Goal: Check status: Check status

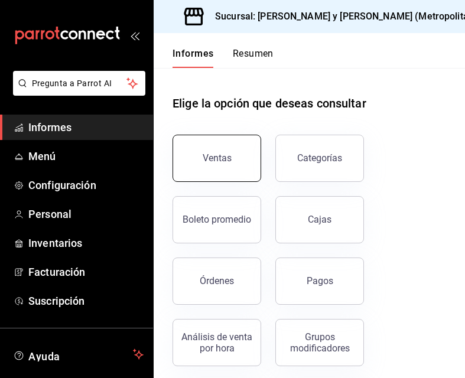
click at [227, 166] on button "Ventas" at bounding box center [216, 158] width 89 height 47
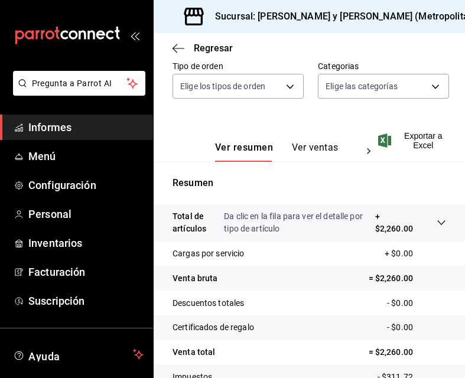
scroll to position [236, 0]
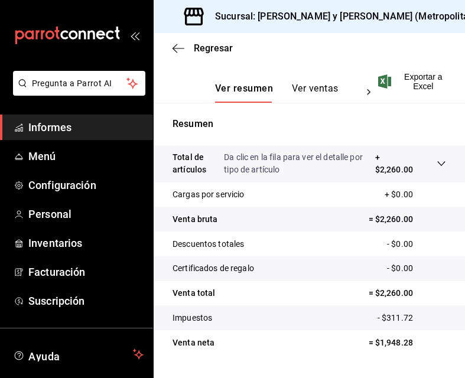
click at [424, 164] on div at bounding box center [429, 163] width 33 height 25
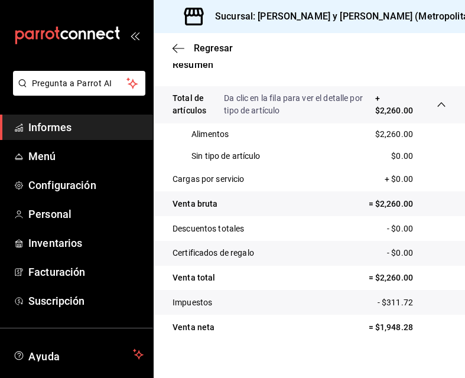
scroll to position [0, 0]
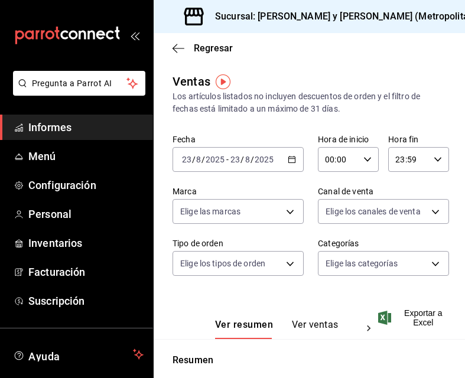
click at [294, 157] on div "[DATE] [DATE] - [DATE] [DATE]" at bounding box center [237, 159] width 131 height 25
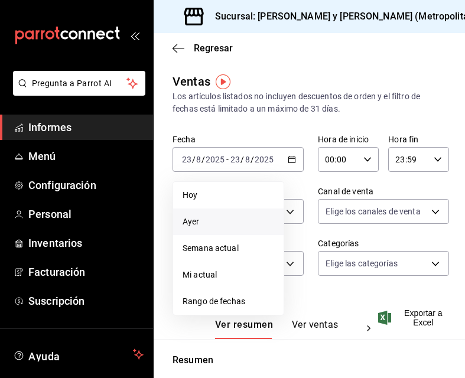
click at [228, 225] on span "Ayer" at bounding box center [228, 222] width 92 height 12
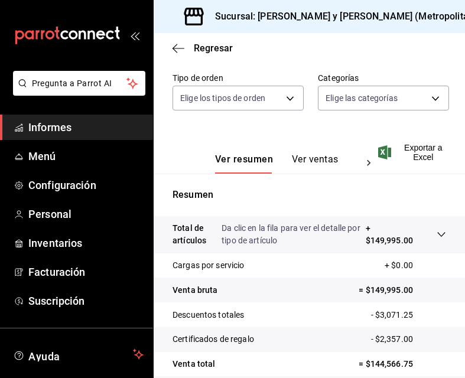
scroll to position [177, 0]
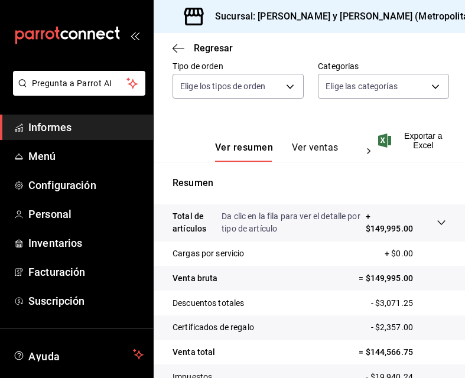
click at [424, 225] on div at bounding box center [429, 222] width 33 height 25
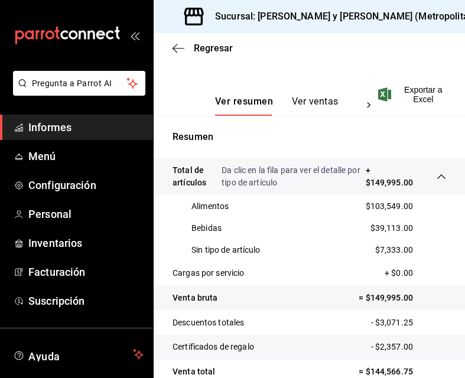
scroll to position [295, 0]
